Goal: Transaction & Acquisition: Book appointment/travel/reservation

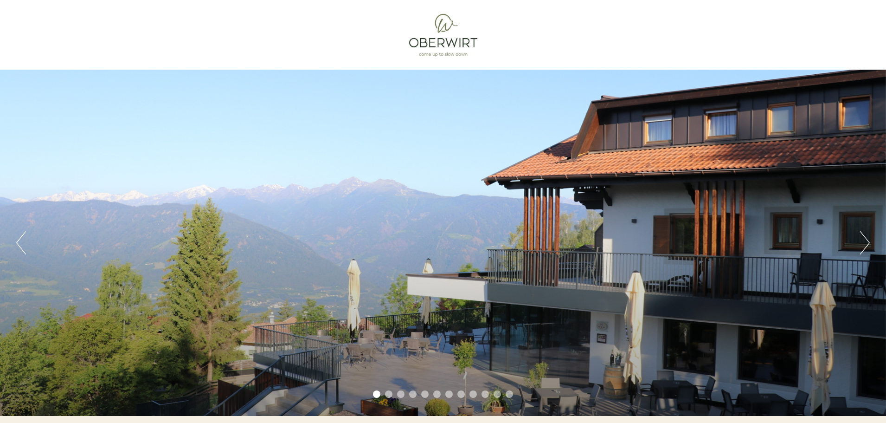
click at [870, 243] on button "Next" at bounding box center [865, 242] width 10 height 23
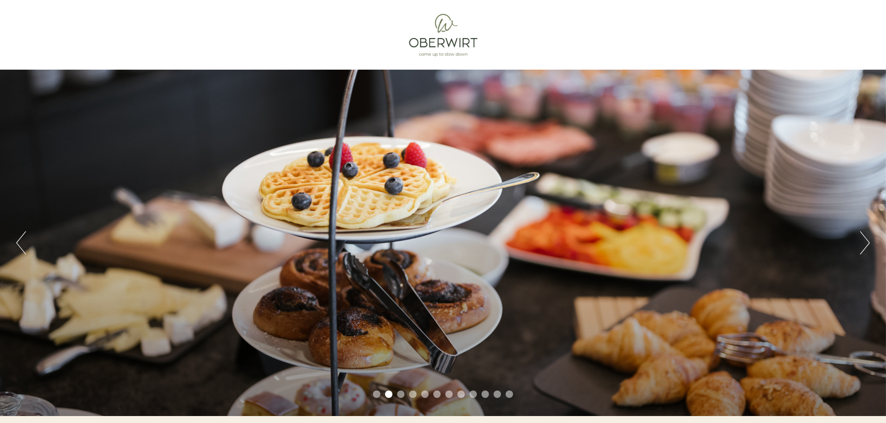
click at [870, 243] on button "Next" at bounding box center [865, 242] width 10 height 23
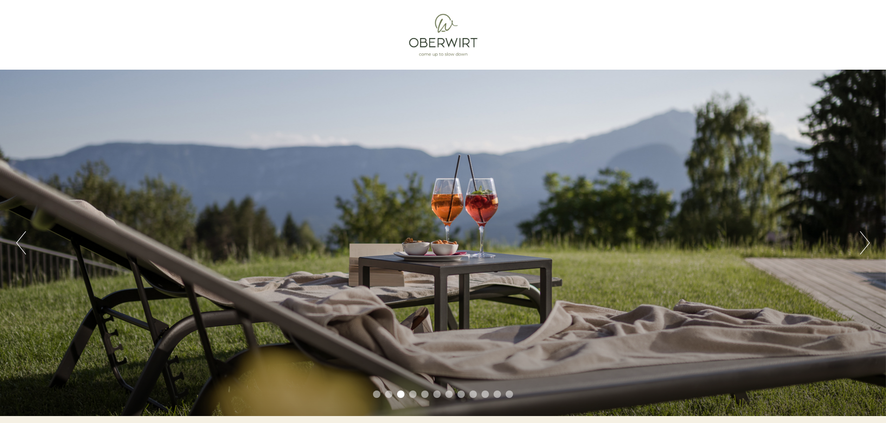
click at [866, 242] on button "Next" at bounding box center [865, 242] width 10 height 23
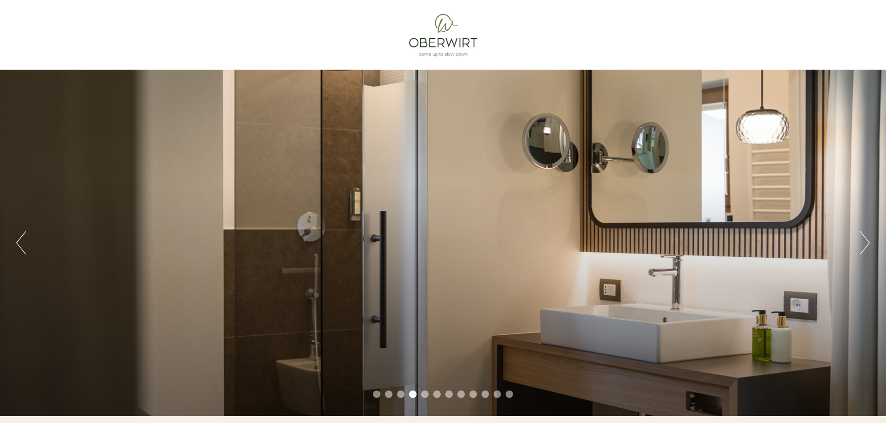
click at [865, 242] on button "Next" at bounding box center [865, 242] width 10 height 23
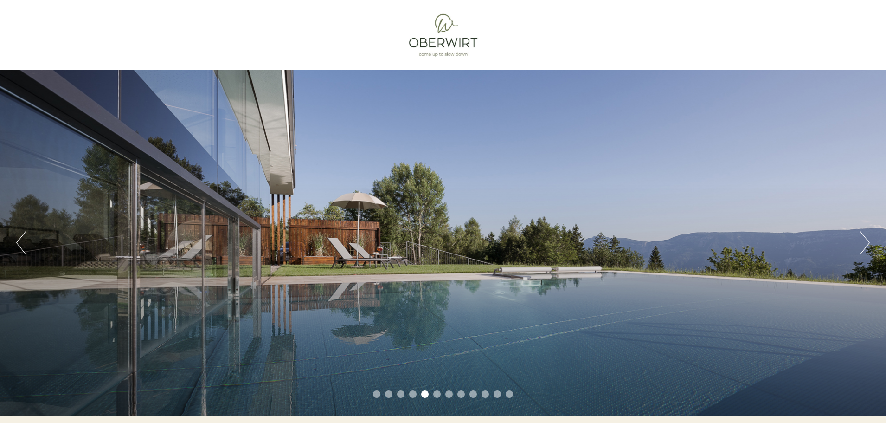
click at [865, 242] on button "Next" at bounding box center [865, 242] width 10 height 23
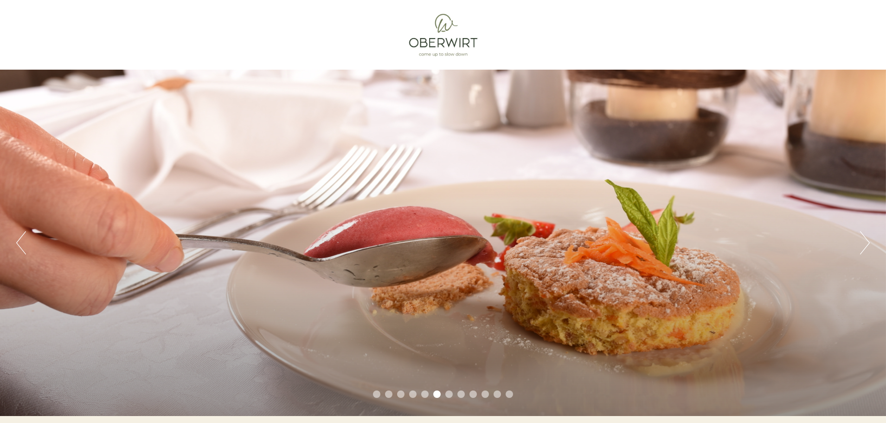
click at [865, 242] on button "Next" at bounding box center [865, 242] width 10 height 23
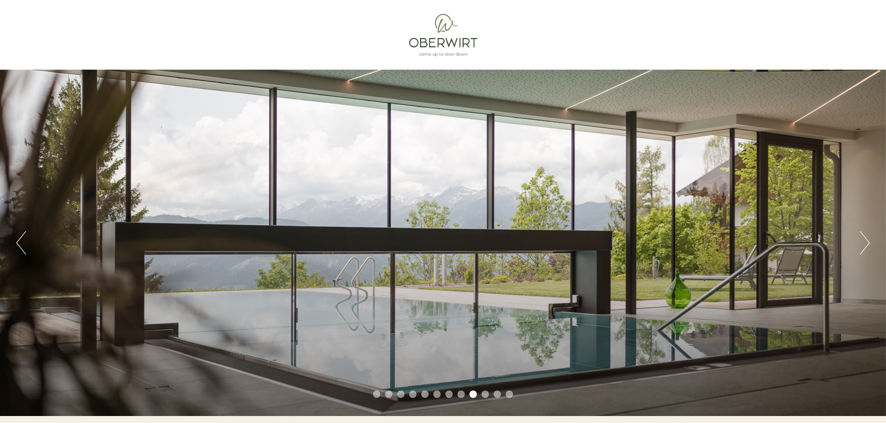
click at [865, 242] on button "Next" at bounding box center [865, 242] width 10 height 23
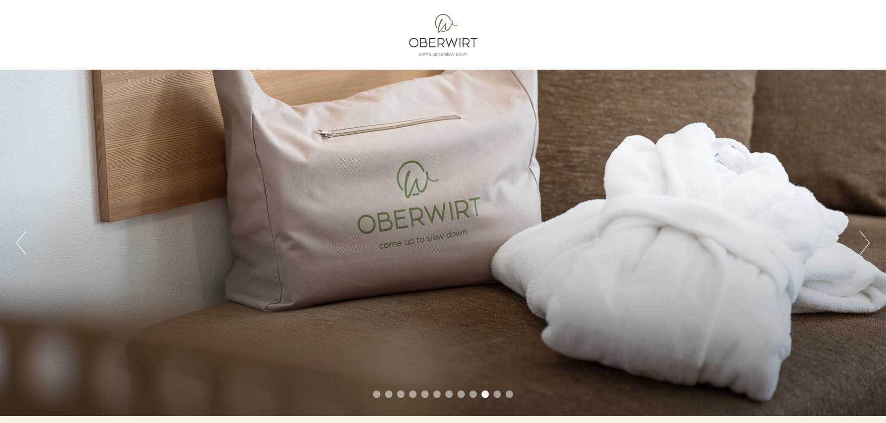
click at [865, 242] on button "Next" at bounding box center [865, 242] width 10 height 23
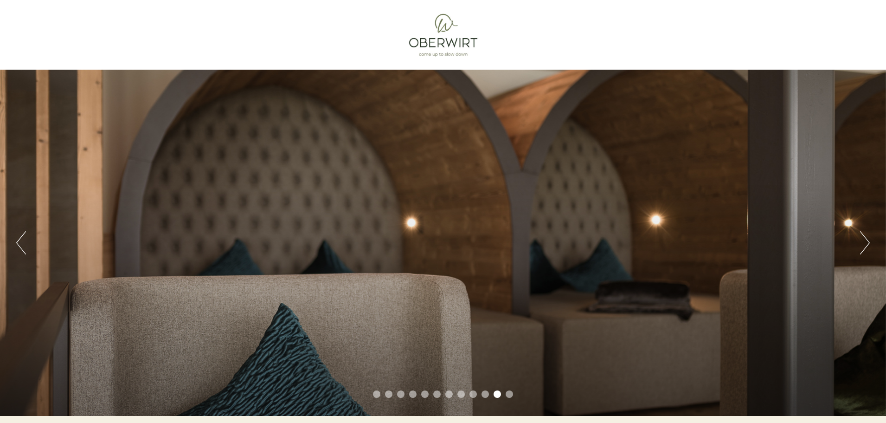
click at [865, 242] on button "Next" at bounding box center [865, 242] width 10 height 23
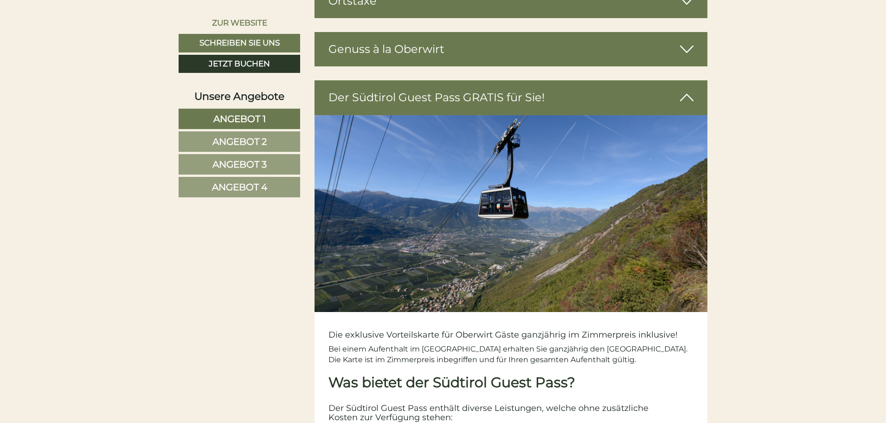
scroll to position [2320, 0]
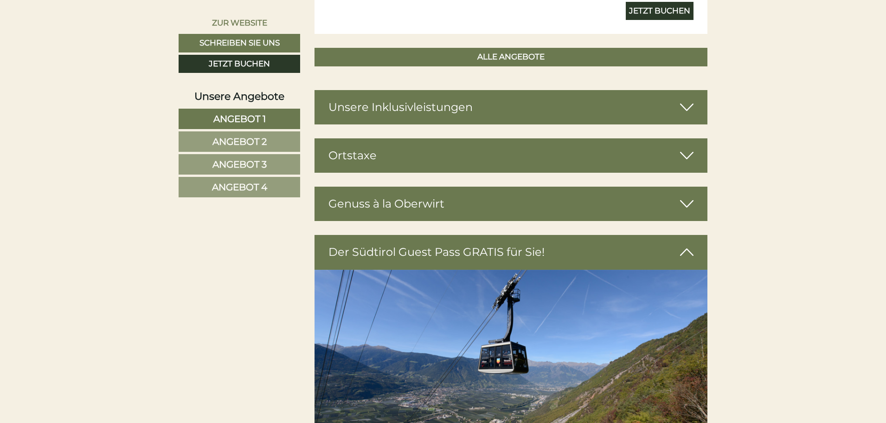
click at [686, 106] on icon at bounding box center [686, 107] width 13 height 16
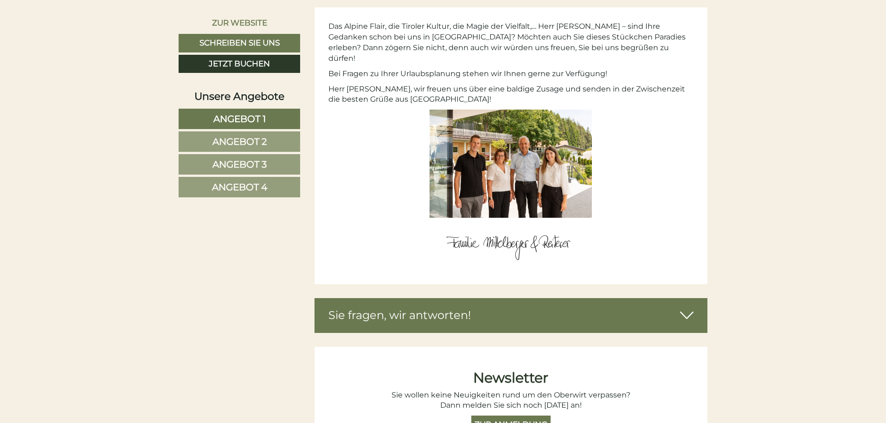
scroll to position [4176, 0]
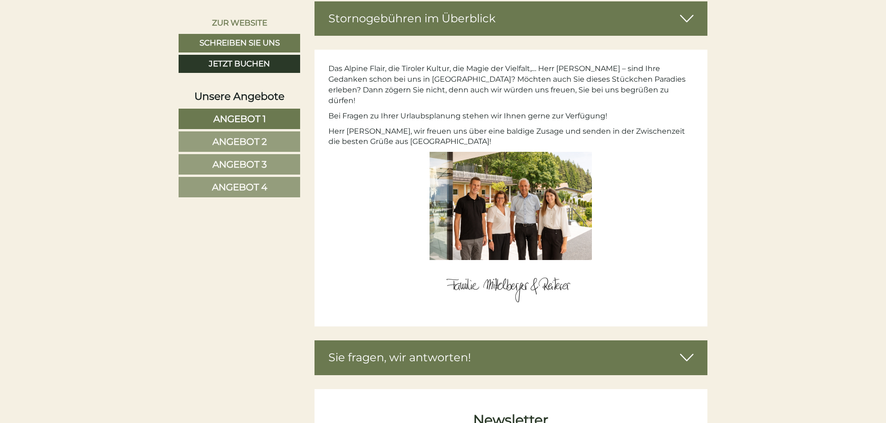
click at [526, 184] on img at bounding box center [511, 206] width 162 height 108
click at [261, 65] on link "Jetzt buchen" at bounding box center [240, 64] width 122 height 19
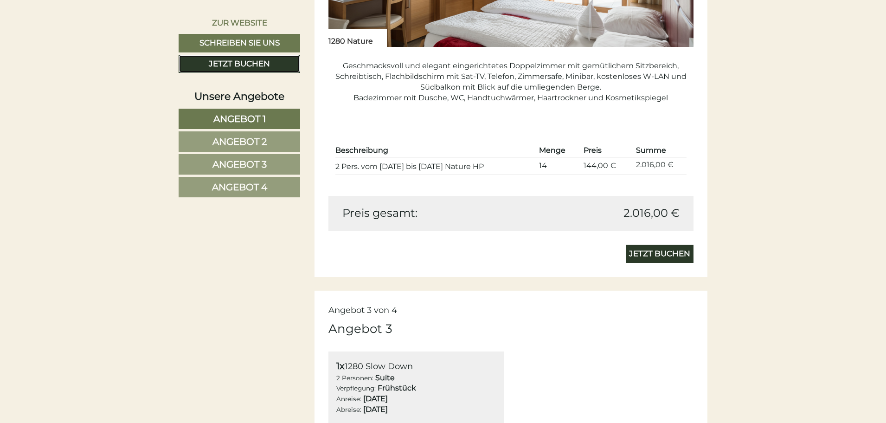
scroll to position [1460, 0]
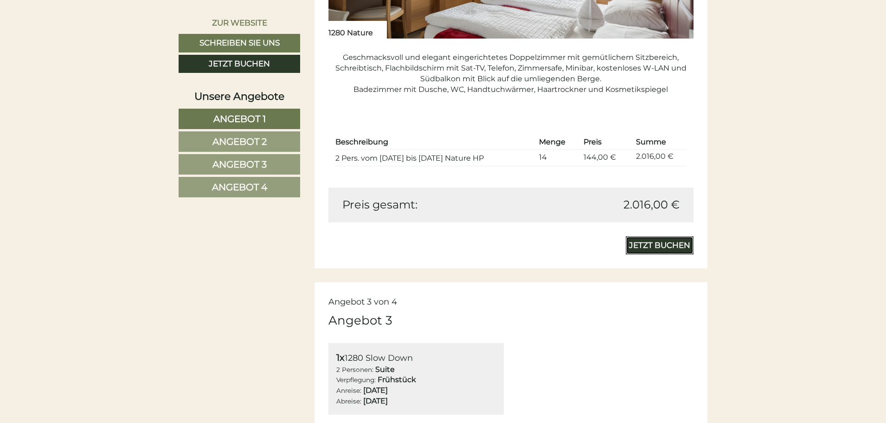
click at [662, 243] on link "Jetzt buchen" at bounding box center [660, 245] width 68 height 19
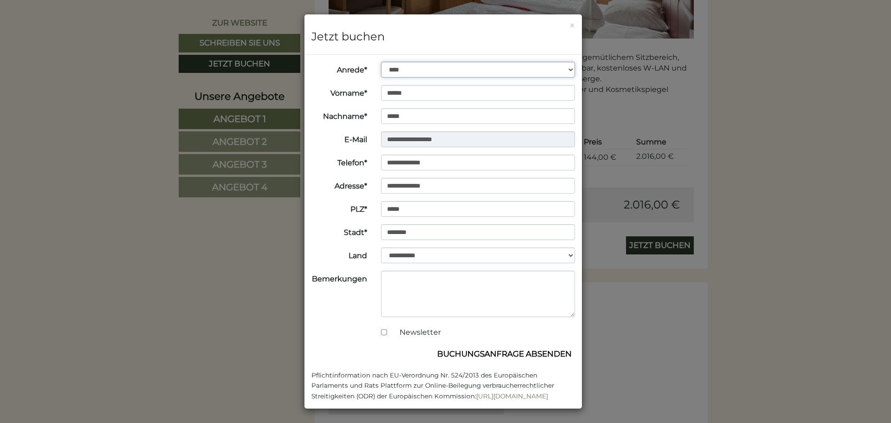
click at [559, 69] on select "**********" at bounding box center [478, 70] width 194 height 16
click at [381, 62] on select "**********" at bounding box center [478, 70] width 194 height 16
click at [516, 353] on button "Buchungsanfrage absenden" at bounding box center [504, 354] width 141 height 18
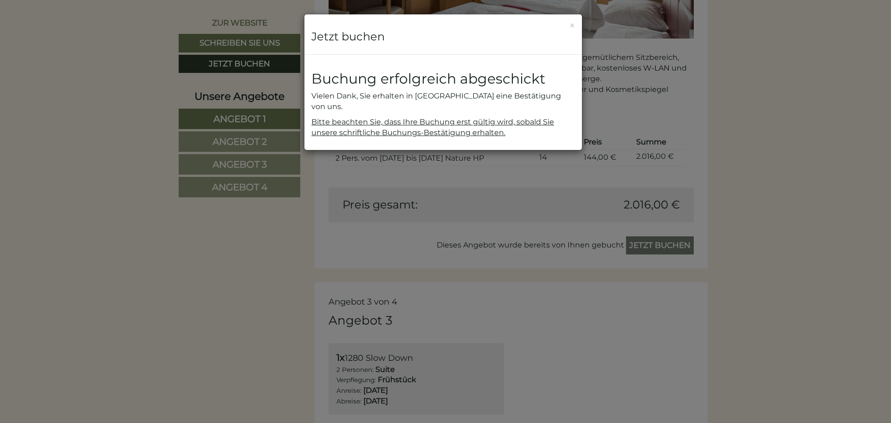
click at [795, 101] on div "**********" at bounding box center [445, 211] width 891 height 423
